Goal: Task Accomplishment & Management: Use online tool/utility

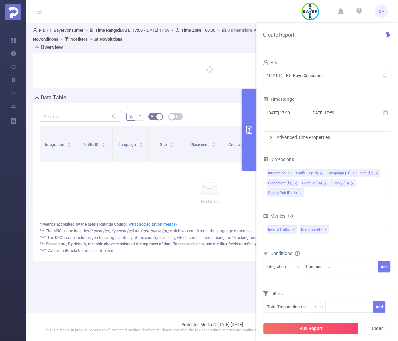
click at [319, 85] on div "PID 1001014 - FT_BayerConsumer 1001014 - FT_BayerConsumer" at bounding box center [327, 72] width 128 height 29
click at [319, 74] on input "1001014 - FT_BayerConsumer" at bounding box center [327, 76] width 128 height 12
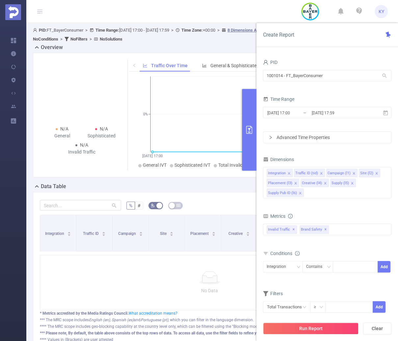
click at [361, 209] on form "Dimensions Integration Traffic ID (tid) Campaign (l1) Site (l2) Placement (l3) …" at bounding box center [327, 238] width 128 height 166
click at [284, 265] on div "Integration" at bounding box center [279, 266] width 24 height 11
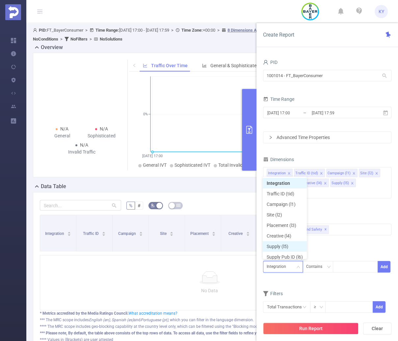
scroll to position [3, 0]
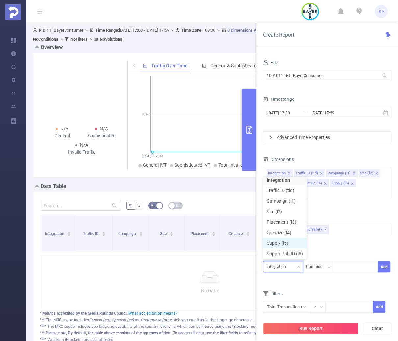
click at [293, 243] on li "Supply (l5)" at bounding box center [285, 243] width 44 height 11
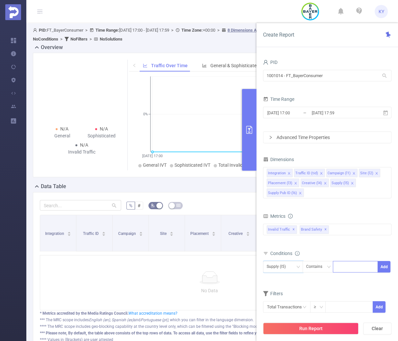
click at [349, 261] on div at bounding box center [356, 266] width 38 height 11
type input "applovin"
click at [336, 203] on div "Dimensions Integration Traffic ID (tid) Campaign (l1) Site (l2) Placement (l3) …" at bounding box center [327, 179] width 128 height 49
click at [324, 182] on icon "icon: close" at bounding box center [325, 182] width 3 height 3
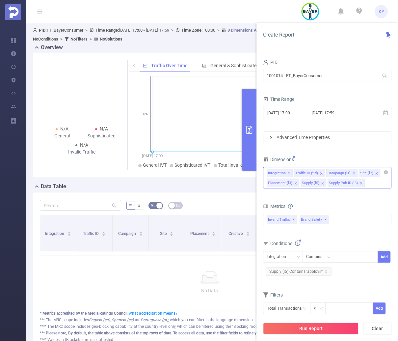
click at [369, 185] on div "Integration Traffic ID (tid) Campaign (l1) Site (l2) Placement (l3) Supply (l5)…" at bounding box center [327, 177] width 128 height 21
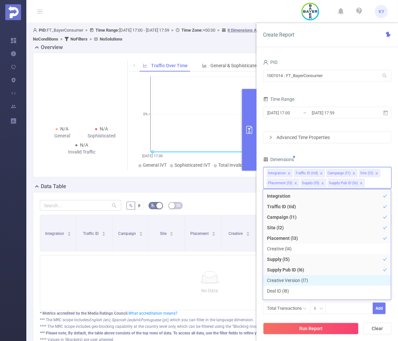
scroll to position [65, 0]
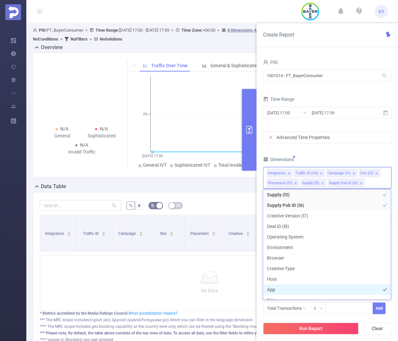
click at [287, 288] on li "App" at bounding box center [327, 289] width 128 height 11
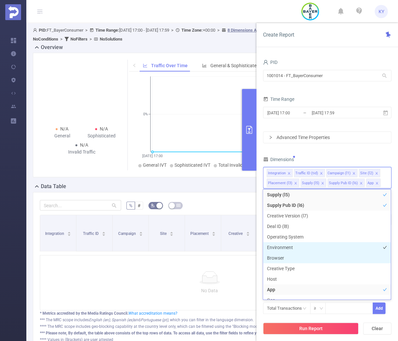
click at [288, 249] on li "Environment" at bounding box center [327, 247] width 128 height 11
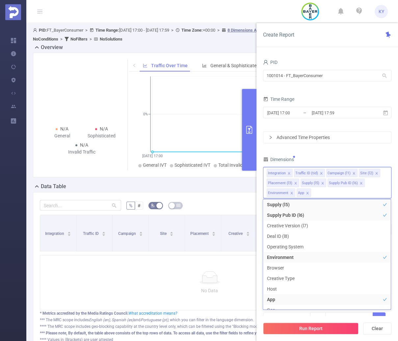
click at [360, 120] on div "2025-08-21 17:00 _ 2025-08-21 17:59" at bounding box center [327, 112] width 128 height 15
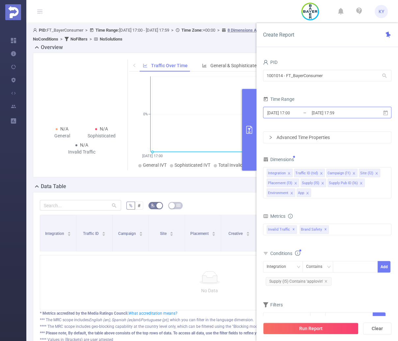
click at [322, 111] on input "2025-08-21 17:59" at bounding box center [337, 112] width 53 height 9
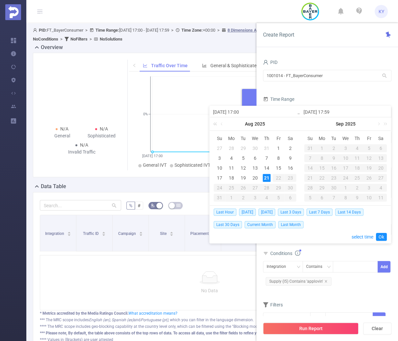
click at [218, 122] on link at bounding box center [216, 123] width 9 height 13
click at [219, 122] on link at bounding box center [216, 123] width 9 height 13
click at [298, 124] on div "Aug 2022" at bounding box center [255, 123] width 91 height 13
click at [297, 125] on link at bounding box center [294, 123] width 9 height 13
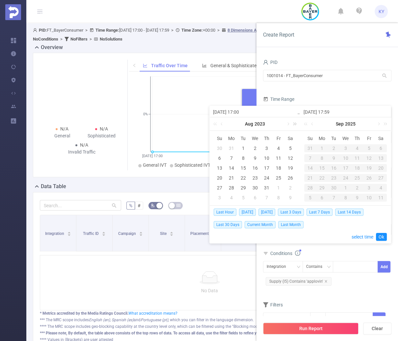
click at [297, 125] on link at bounding box center [294, 123] width 9 height 13
click at [296, 125] on link at bounding box center [294, 123] width 9 height 13
click at [223, 124] on link at bounding box center [222, 123] width 6 height 13
click at [234, 166] on div "16" at bounding box center [232, 168] width 8 height 8
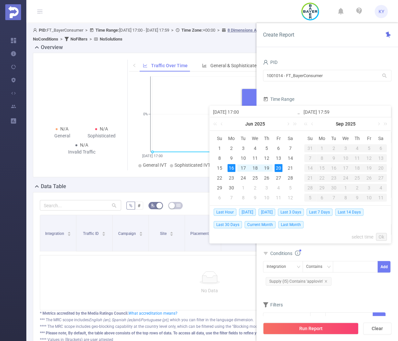
click at [275, 168] on div "20" at bounding box center [279, 168] width 8 height 8
type input "2025-06-16 17:00"
type input "2025-06-20 17:59"
type input "2025-06-16 17:00"
type input "2025-06-20 17:59"
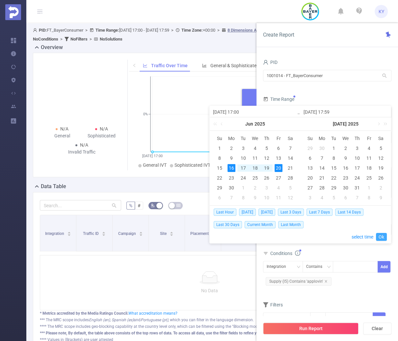
click at [384, 238] on link "Ok" at bounding box center [381, 237] width 11 height 8
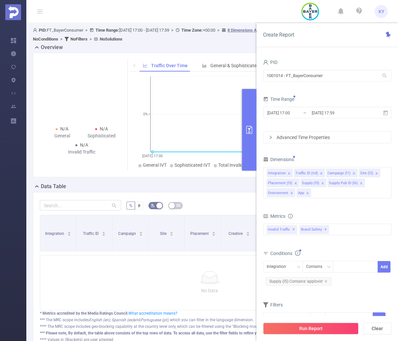
click at [350, 322] on div "Run Report Clear" at bounding box center [328, 328] width 142 height 25
click at [349, 327] on button "Run Report" at bounding box center [311, 328] width 96 height 12
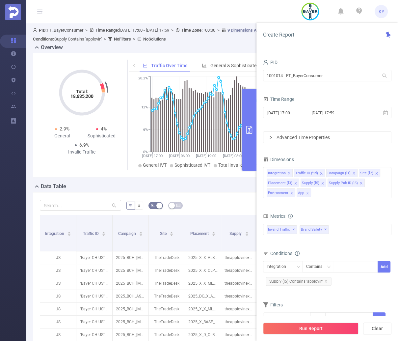
click at [256, 139] on button "primary" at bounding box center [249, 130] width 14 height 82
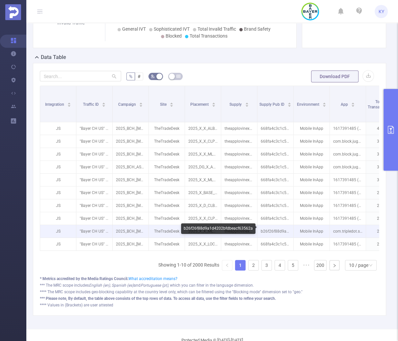
scroll to position [0, 282]
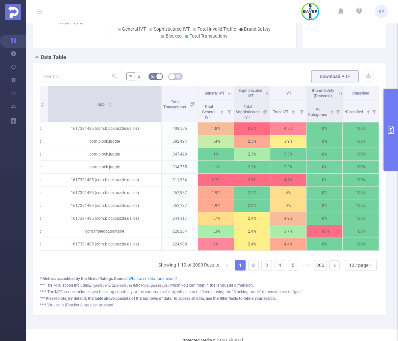
drag, startPoint x: 83, startPoint y: 97, endPoint x: 160, endPoint y: 97, distance: 77.4
click at [160, 97] on span at bounding box center [161, 104] width 3 height 36
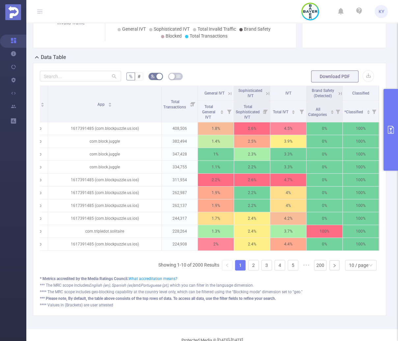
click at [268, 94] on icon at bounding box center [268, 94] width 6 height 6
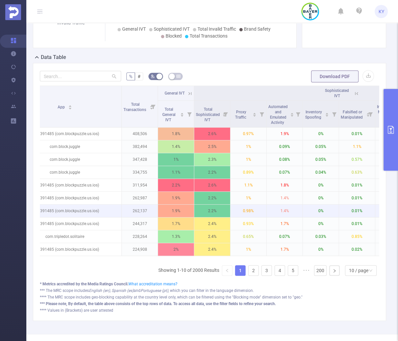
scroll to position [0, 271]
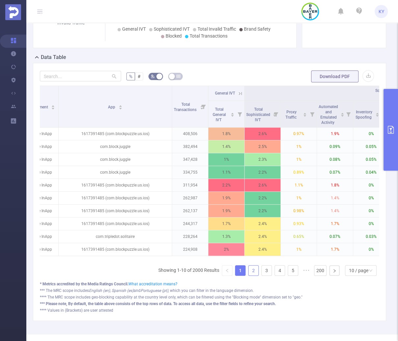
click at [250, 274] on link "2" at bounding box center [254, 270] width 10 height 10
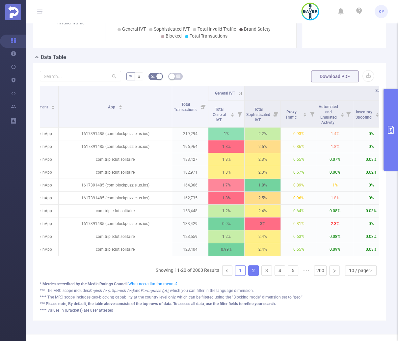
click at [237, 273] on link "1" at bounding box center [241, 270] width 10 height 10
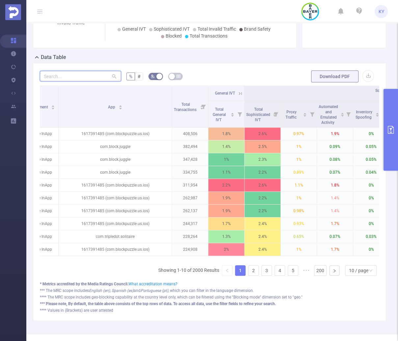
click at [84, 74] on input "text" at bounding box center [80, 76] width 81 height 11
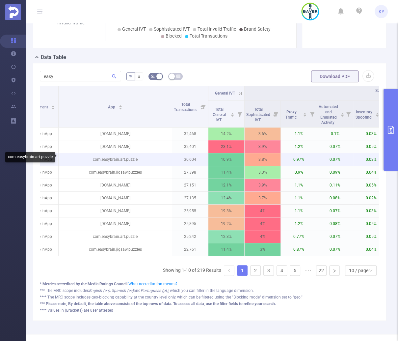
click at [153, 155] on p "com.easybrain.art.puzzle" at bounding box center [115, 159] width 113 height 13
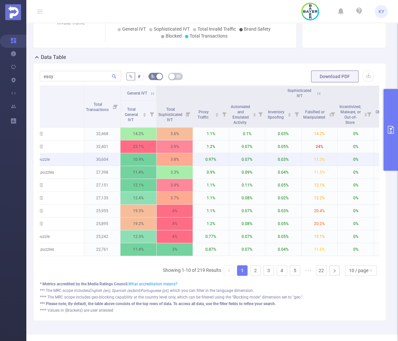
scroll to position [0, 240]
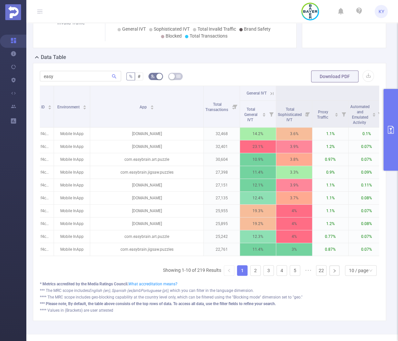
click at [273, 95] on icon at bounding box center [272, 94] width 6 height 6
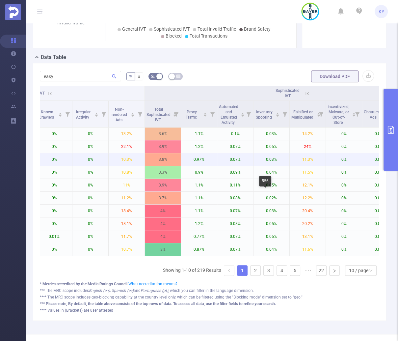
scroll to position [0, 387]
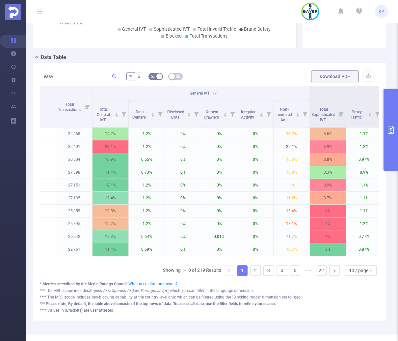
click at [214, 93] on icon at bounding box center [215, 94] width 6 height 6
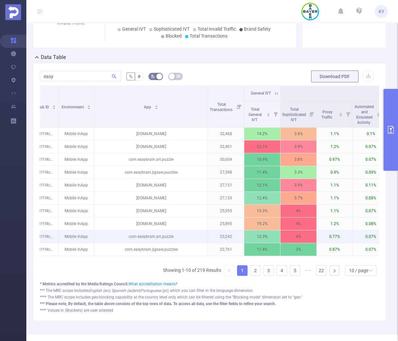
scroll to position [0, 71]
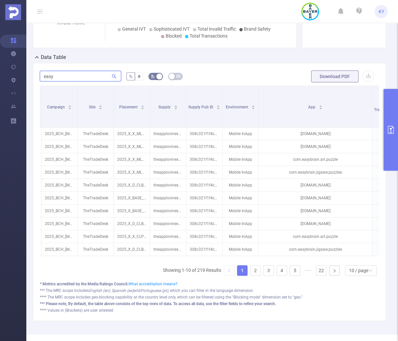
click at [71, 76] on input "easy" at bounding box center [80, 76] width 81 height 11
drag, startPoint x: 58, startPoint y: 74, endPoint x: 19, endPoint y: 70, distance: 38.5
click at [19, 70] on section "Overview Help Center (New) Usage Notification Blocking Policy Integrations User…" at bounding box center [199, 170] width 398 height 341
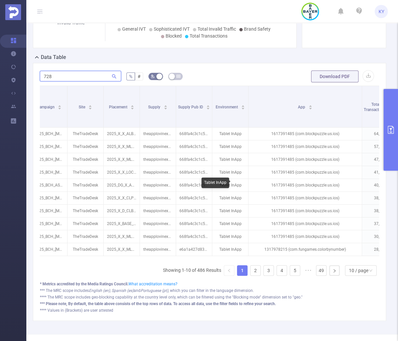
scroll to position [0, 82]
type input "728"
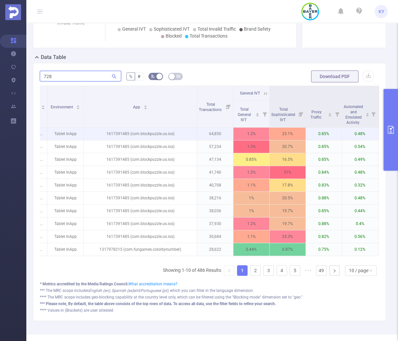
scroll to position [0, 177]
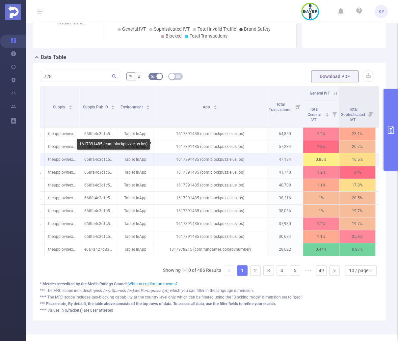
click at [234, 153] on p "1617391485 (com.blockpuzzle.us.ios)" at bounding box center [209, 159] width 113 height 13
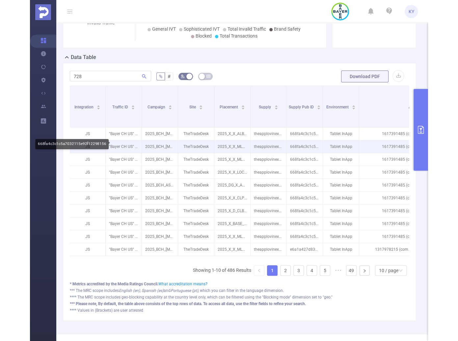
scroll to position [0, 0]
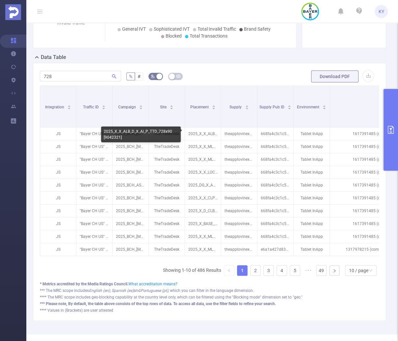
click at [108, 137] on div "2025_X_X_ALB_D_X_Al_P_TTD_728x90 [9042321]" at bounding box center [141, 134] width 80 height 16
copy div "9042321"
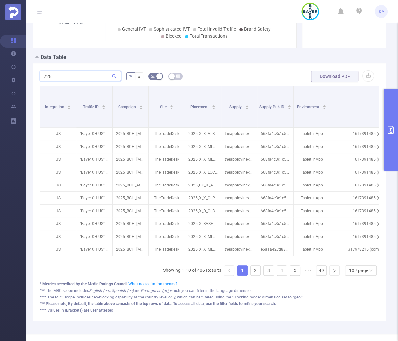
click at [75, 74] on input "728" at bounding box center [80, 76] width 81 height 11
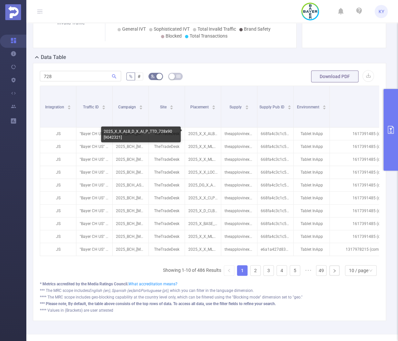
click at [117, 138] on div "2025_X_X_ALB_D_X_Al_P_TTD_728x90 [9042321]" at bounding box center [141, 134] width 80 height 16
copy div "9042321"
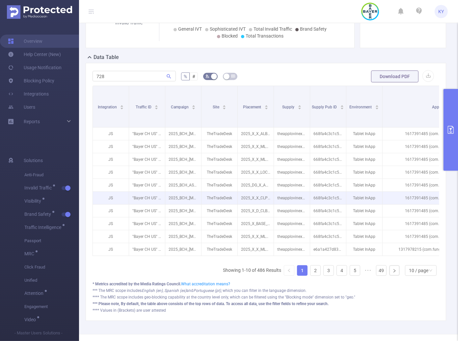
scroll to position [0, 63]
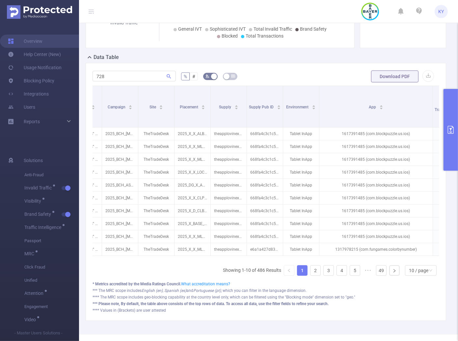
click at [90, 10] on icon at bounding box center [91, 11] width 5 height 5
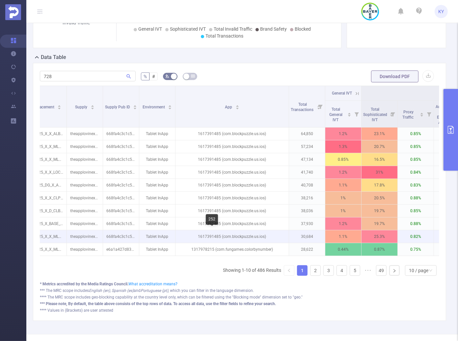
scroll to position [0, 137]
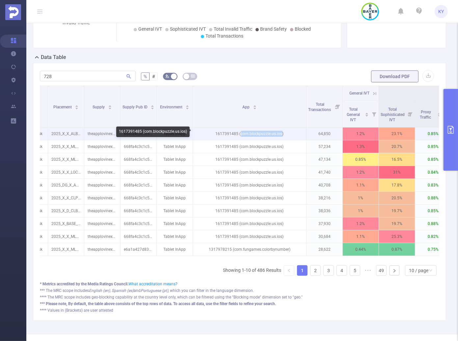
drag, startPoint x: 282, startPoint y: 133, endPoint x: 240, endPoint y: 132, distance: 41.8
click at [240, 132] on p "1617391485 (com.blockpuzzle.us.ios)" at bounding box center [249, 133] width 113 height 13
click at [217, 133] on p "1617391485 (com.blockpuzzle.us.ios)" at bounding box center [249, 133] width 113 height 13
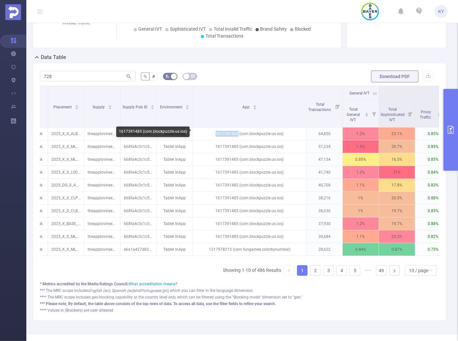
copy p "1617391485"
click at [444, 142] on button "primary" at bounding box center [451, 130] width 14 height 82
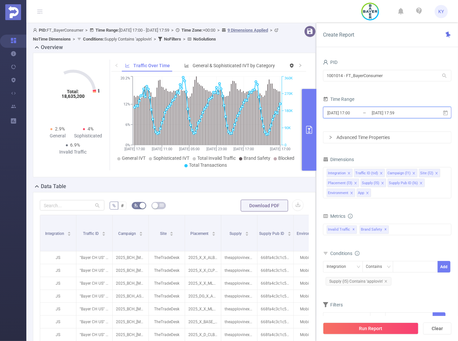
click at [400, 107] on span "2025-06-16 17:00 _ 2025-06-20 17:59" at bounding box center [387, 113] width 128 height 12
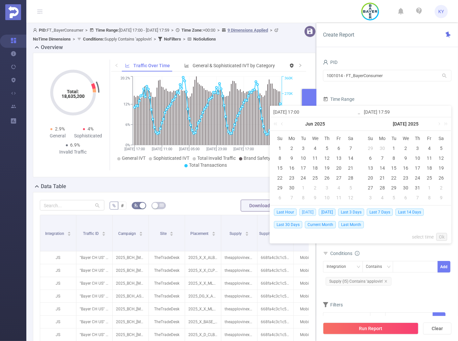
click at [305, 212] on span "Today" at bounding box center [307, 211] width 17 height 7
type input "2025-08-21 00:00"
type input "2025-08-21 23:59"
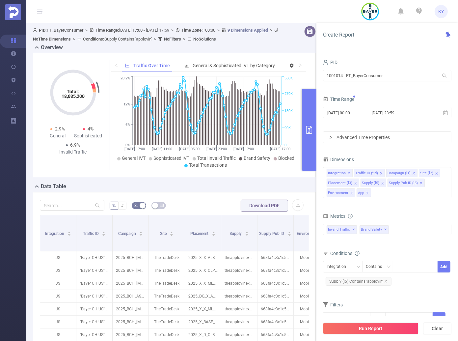
click at [384, 277] on span "Supply (l5) Contains 'applovin'" at bounding box center [359, 281] width 66 height 9
click at [385, 281] on icon "icon: close" at bounding box center [386, 281] width 2 height 2
click at [377, 330] on button "Run Report" at bounding box center [371, 328] width 96 height 12
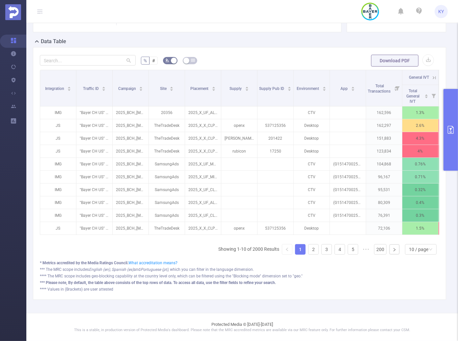
click at [317, 252] on ul "Showing 1-10 of 2000 Results 1 2 3 4 5 ••• 200 10 / page" at bounding box center [328, 249] width 221 height 11
click at [313, 254] on link "2" at bounding box center [314, 249] width 10 height 10
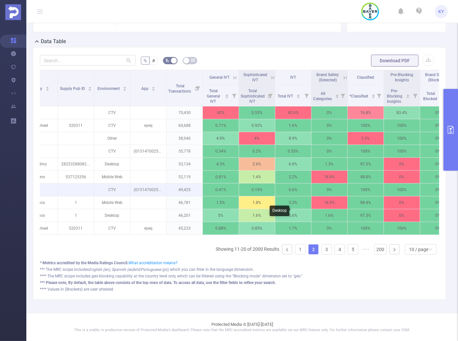
scroll to position [0, 200]
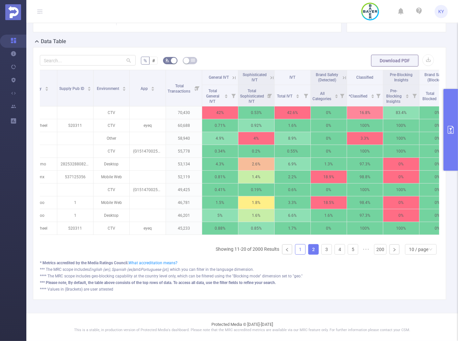
click at [295, 251] on link "1" at bounding box center [300, 249] width 10 height 10
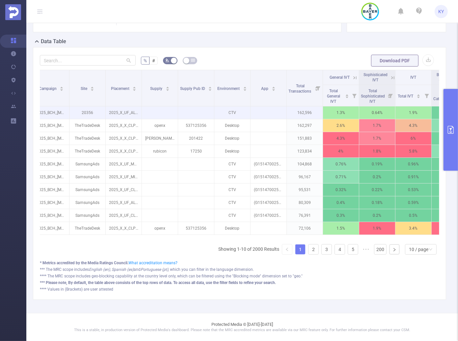
scroll to position [0, 0]
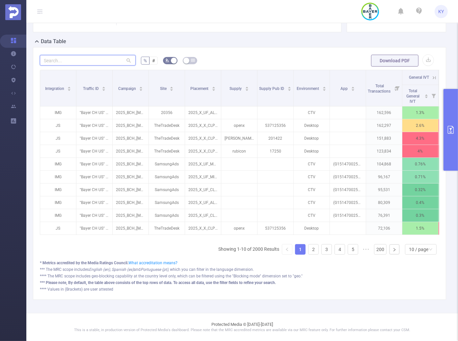
click at [69, 59] on input "text" at bounding box center [88, 60] width 96 height 11
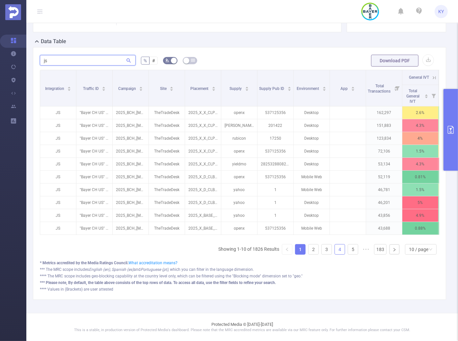
type input "js"
click at [336, 247] on link "4" at bounding box center [340, 249] width 10 height 10
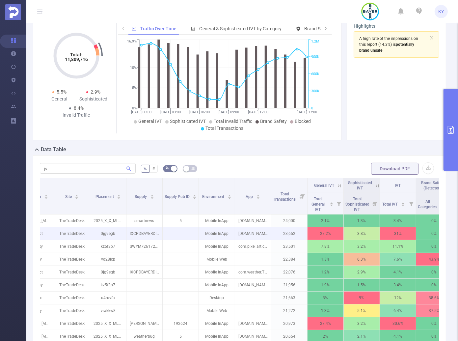
scroll to position [62, 0]
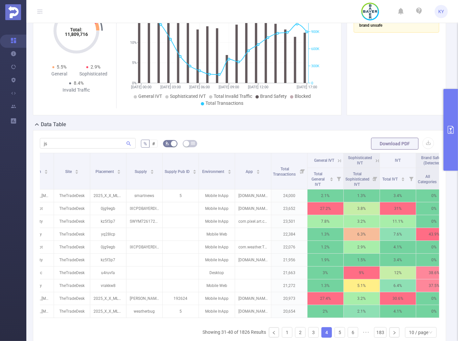
click at [334, 158] on span "General IVT" at bounding box center [324, 160] width 20 height 5
click at [282, 334] on link "1" at bounding box center [287, 332] width 10 height 10
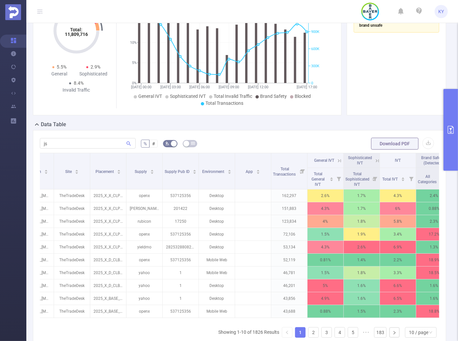
click at [370, 159] on span "Sophisticated IVT" at bounding box center [360, 160] width 24 height 10
click at [375, 159] on icon at bounding box center [378, 161] width 6 height 6
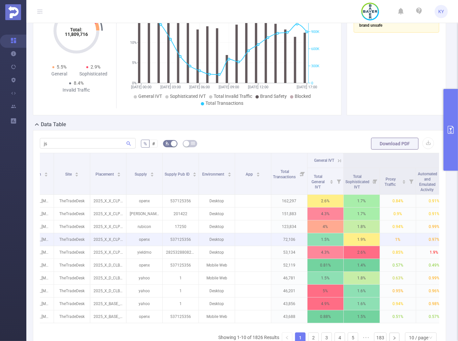
scroll to position [0, 295]
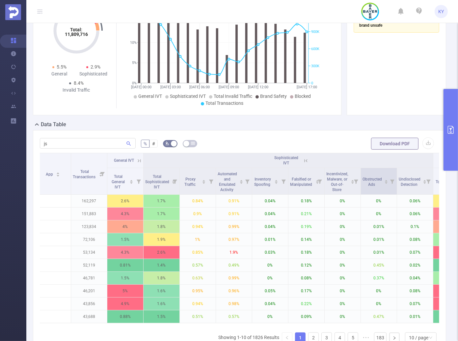
click at [392, 180] on icon at bounding box center [392, 182] width 4 height 4
drag, startPoint x: 318, startPoint y: 210, endPoint x: 322, endPoint y: 210, distance: 3.6
click at [321, 210] on div at bounding box center [318, 210] width 5 height 5
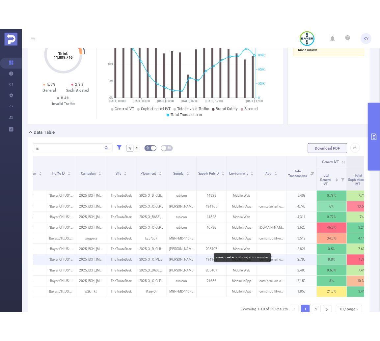
scroll to position [0, 21]
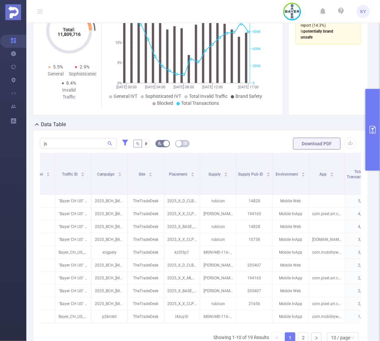
drag, startPoint x: 140, startPoint y: 330, endPoint x: 150, endPoint y: 334, distance: 11.1
click at [153, 332] on div "Integration Traffic ID Campaign Site Placement Supply Supply Pub ID Environment…" at bounding box center [200, 250] width 321 height 195
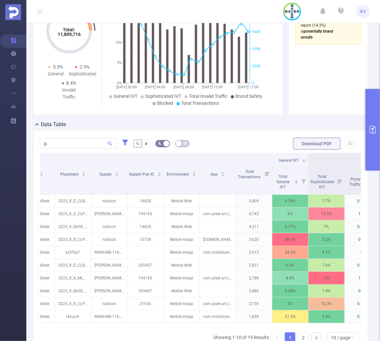
scroll to position [0, 117]
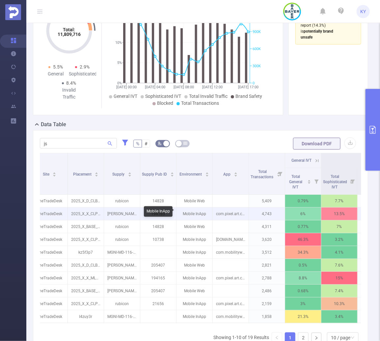
click at [194, 214] on p "Mobile InApp" at bounding box center [195, 214] width 36 height 13
copy p
click at [234, 214] on p "com.pixel.art.coloring.color.number" at bounding box center [231, 214] width 36 height 13
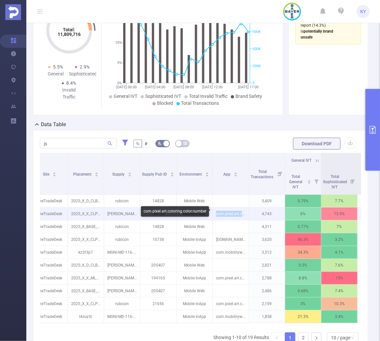
copy p "com.pixel.art.coloring.color.number"
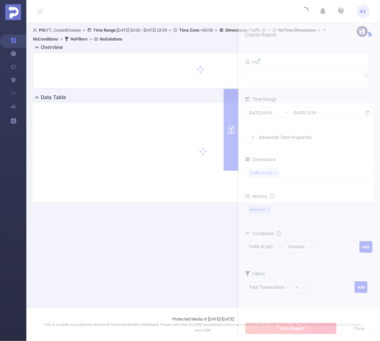
click at [168, 171] on div at bounding box center [203, 152] width 341 height 99
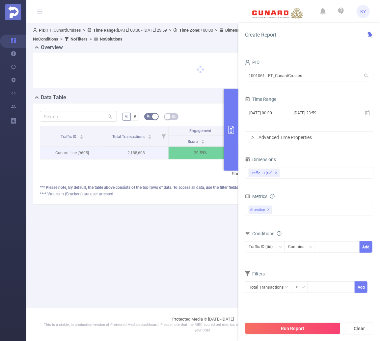
click at [217, 148] on p "20.59 %" at bounding box center [201, 153] width 64 height 13
click at [224, 148] on p "20.59 %" at bounding box center [201, 153] width 64 height 13
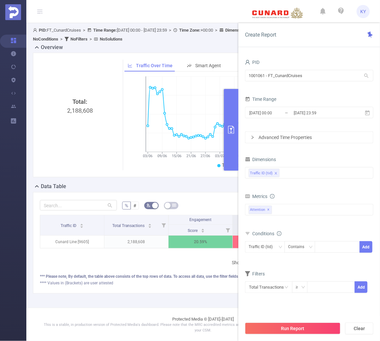
click at [230, 151] on button "primary" at bounding box center [231, 130] width 14 height 82
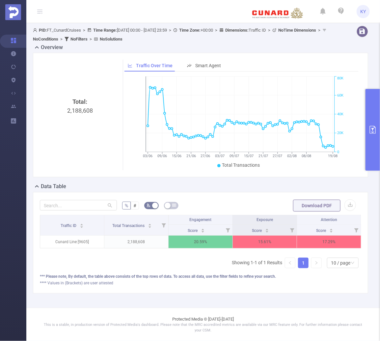
click at [370, 154] on button "primary" at bounding box center [373, 130] width 14 height 82
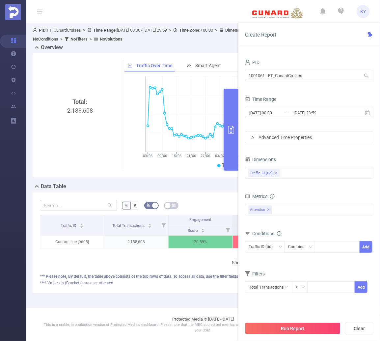
click at [230, 148] on button "primary" at bounding box center [231, 130] width 14 height 82
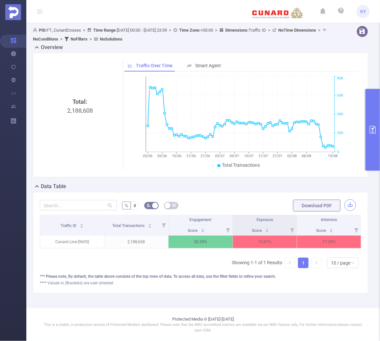
click at [346, 205] on button "button" at bounding box center [351, 205] width 12 height 12
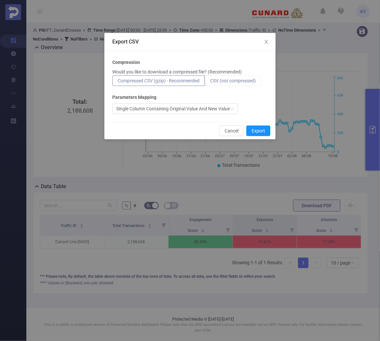
click at [237, 79] on span "CSV (not compressed)" at bounding box center [233, 80] width 46 height 5
click at [210, 82] on input "CSV (not compressed)" at bounding box center [210, 82] width 0 height 0
click at [264, 130] on button "Export" at bounding box center [258, 130] width 24 height 11
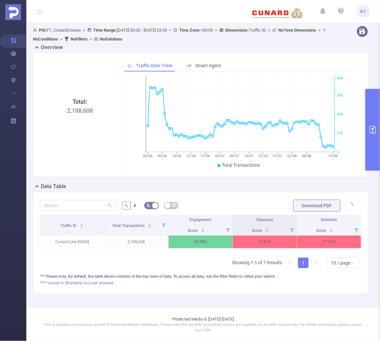
click at [300, 48] on div "Overview" at bounding box center [203, 47] width 341 height 9
click at [359, 72] on div "Total: 2,188,608 Traffic Over Time Smart Agent 03/06 09/06 15/06 21/06 27/06 03…" at bounding box center [200, 115] width 335 height 125
click at [373, 159] on button "primary" at bounding box center [373, 130] width 14 height 82
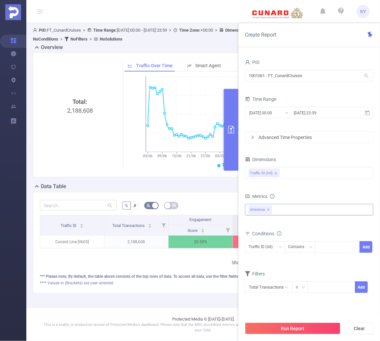
click at [308, 208] on div "Attention ✕" at bounding box center [309, 210] width 128 height 12
drag, startPoint x: 316, startPoint y: 267, endPoint x: 323, endPoint y: 251, distance: 18.4
click at [316, 266] on form "Dimensions Traffic ID (tid) Metrics Score Score Score Attention ✕ Anti-Fraud In…" at bounding box center [309, 228] width 128 height 147
click at [310, 171] on div "Traffic ID (tid)" at bounding box center [309, 172] width 121 height 11
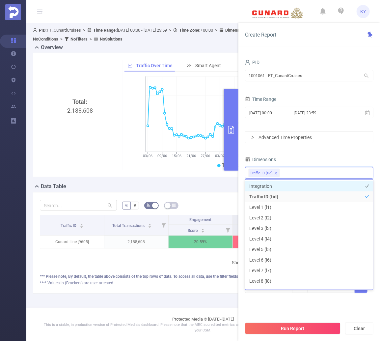
click at [293, 186] on li "Integration" at bounding box center [309, 186] width 128 height 11
click at [319, 164] on div "Dimensions" at bounding box center [309, 160] width 128 height 11
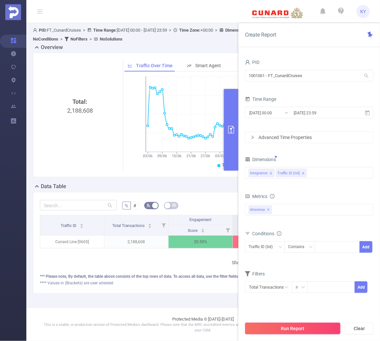
click at [315, 336] on div "Run Report Clear" at bounding box center [309, 328] width 142 height 25
click at [318, 330] on button "Run Report" at bounding box center [293, 328] width 96 height 12
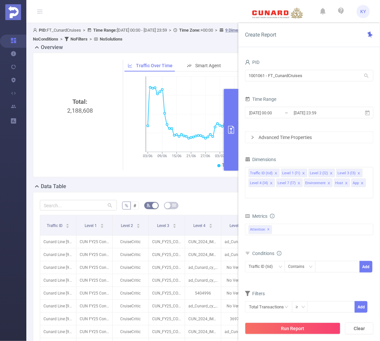
click at [227, 146] on button "primary" at bounding box center [231, 130] width 14 height 82
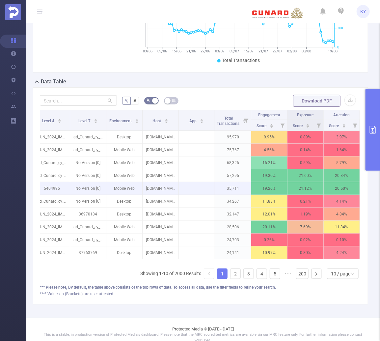
scroll to position [117, 0]
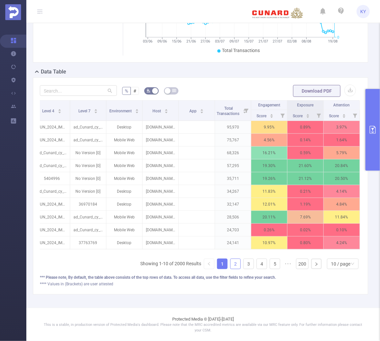
click at [232, 264] on link "2" at bounding box center [236, 264] width 10 height 10
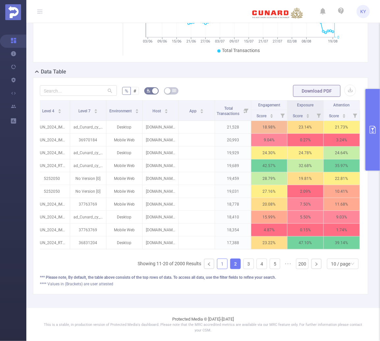
click at [221, 264] on link "1" at bounding box center [222, 264] width 10 height 10
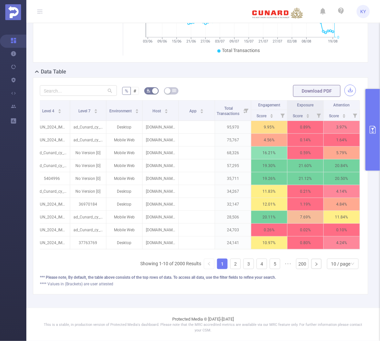
click at [347, 89] on button "button" at bounding box center [351, 91] width 12 height 12
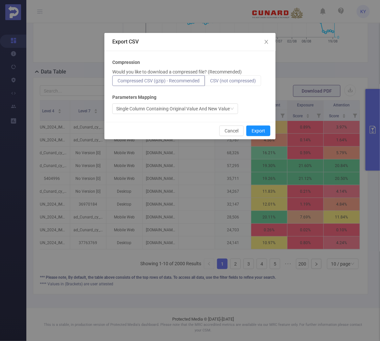
click at [233, 81] on span "CSV (not compressed)" at bounding box center [233, 80] width 46 height 5
click at [210, 82] on input "CSV (not compressed)" at bounding box center [210, 82] width 0 height 0
click at [260, 134] on button "Export" at bounding box center [258, 130] width 24 height 11
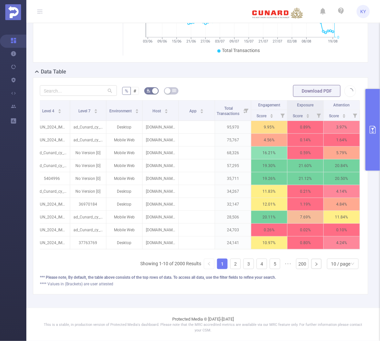
click at [238, 267] on ul "Showing 1-10 of 2000 Results 1 2 3 4 5 ••• 200 10 / page" at bounding box center [250, 264] width 221 height 11
click at [236, 265] on link "2" at bounding box center [236, 264] width 10 height 10
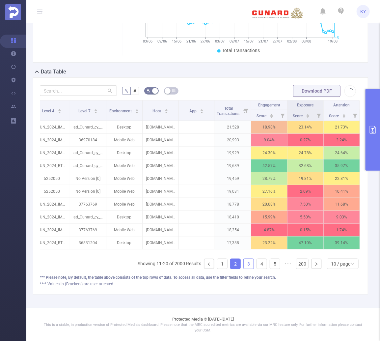
click at [245, 261] on link "3" at bounding box center [249, 264] width 10 height 10
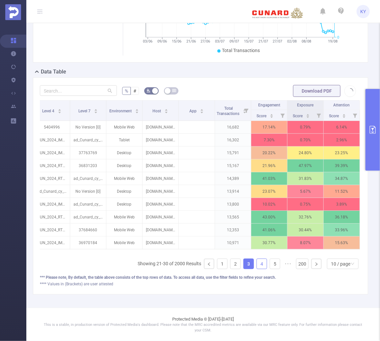
click at [260, 262] on link "4" at bounding box center [262, 264] width 10 height 10
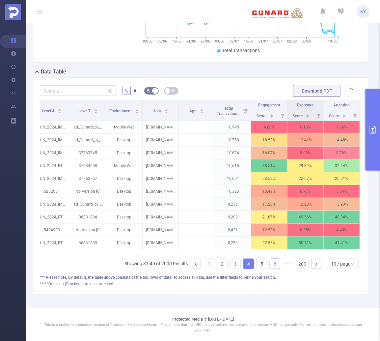
click at [273, 260] on link "6" at bounding box center [275, 264] width 10 height 10
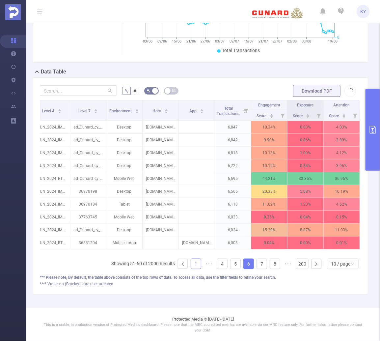
click at [192, 264] on link "1" at bounding box center [196, 264] width 10 height 10
